Goal: Check status: Check status

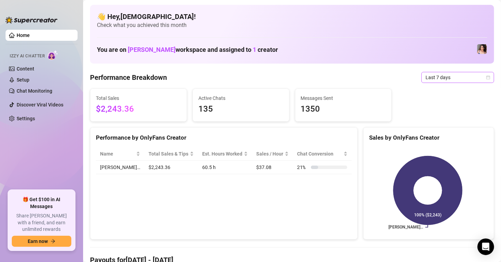
click at [486, 79] on icon "calendar" at bounding box center [488, 77] width 4 height 4
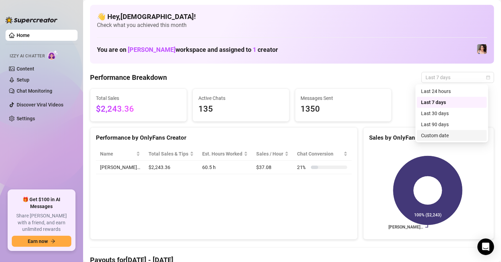
click at [438, 136] on div "Custom date" at bounding box center [452, 136] width 62 height 8
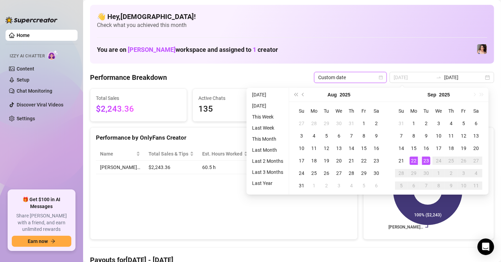
type input "[DATE]"
click at [413, 158] on div "22" at bounding box center [414, 161] width 8 height 8
click at [423, 160] on div "23" at bounding box center [426, 161] width 8 height 8
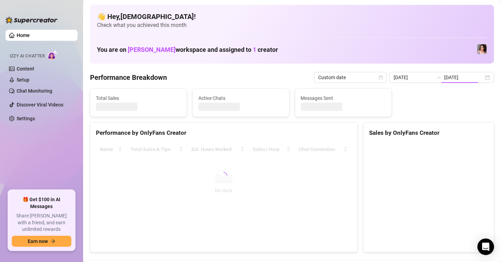
type input "[DATE]"
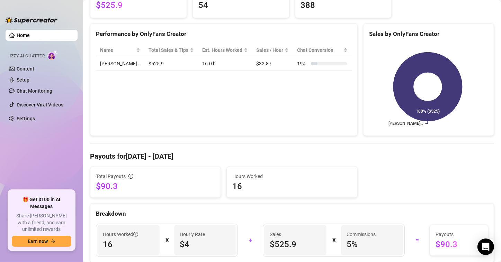
scroll to position [139, 0]
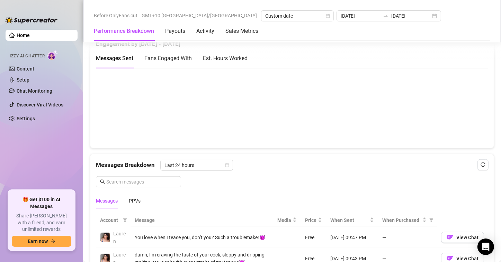
scroll to position [554, 0]
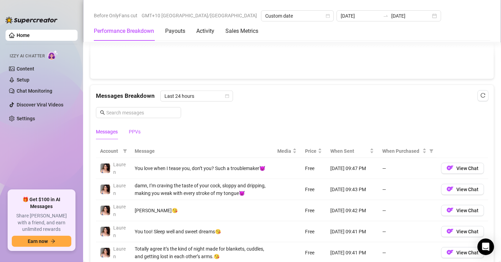
click at [134, 128] on div "PPVs" at bounding box center [135, 132] width 12 height 8
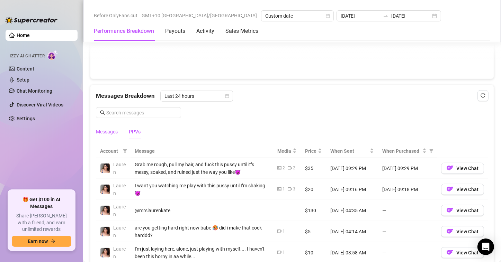
click at [116, 131] on div "Messages" at bounding box center [107, 132] width 22 height 8
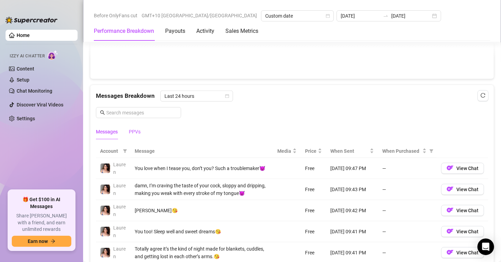
click at [139, 129] on div "PPVs" at bounding box center [135, 132] width 12 height 8
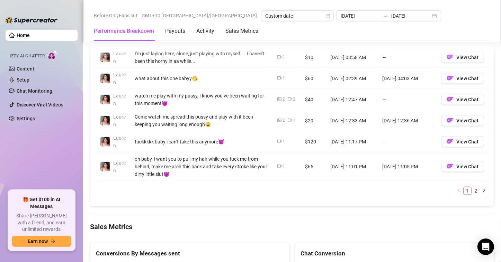
scroll to position [762, 0]
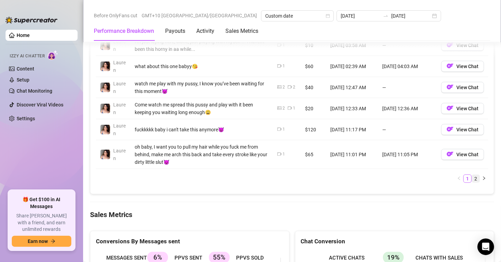
click at [472, 179] on link "2" at bounding box center [476, 179] width 8 height 8
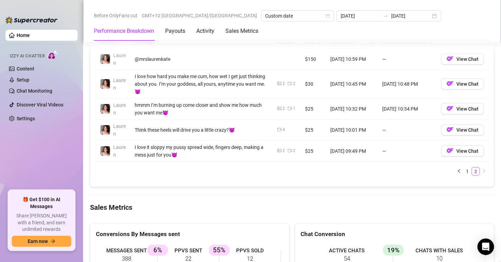
scroll to position [623, 0]
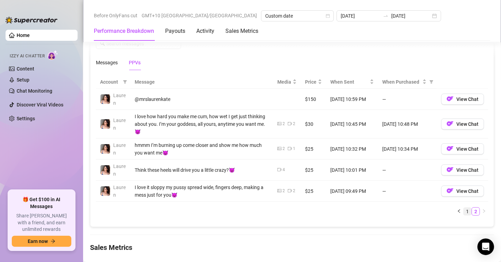
click at [464, 209] on link "1" at bounding box center [468, 212] width 8 height 8
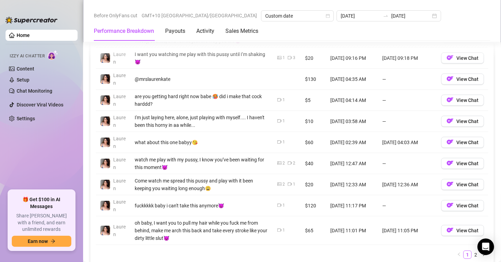
scroll to position [693, 0]
